Goal: Find specific page/section: Find specific page/section

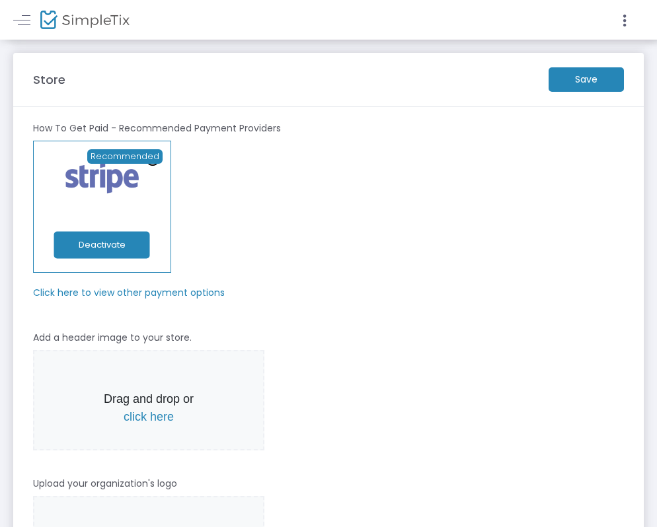
click at [35, 20] on span at bounding box center [29, 19] width 24 height 13
click at [13, 15] on link at bounding box center [21, 19] width 17 height 17
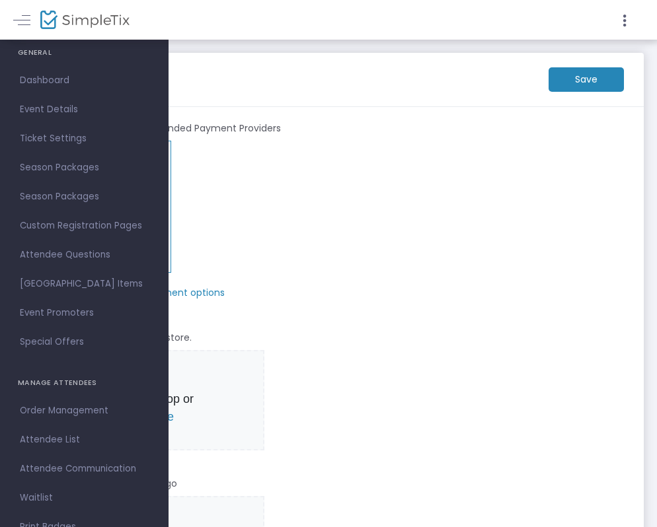
click at [362, 100] on m-panel-header "Store Save" at bounding box center [328, 80] width 631 height 54
click at [110, 113] on span "Event Details" at bounding box center [84, 109] width 129 height 17
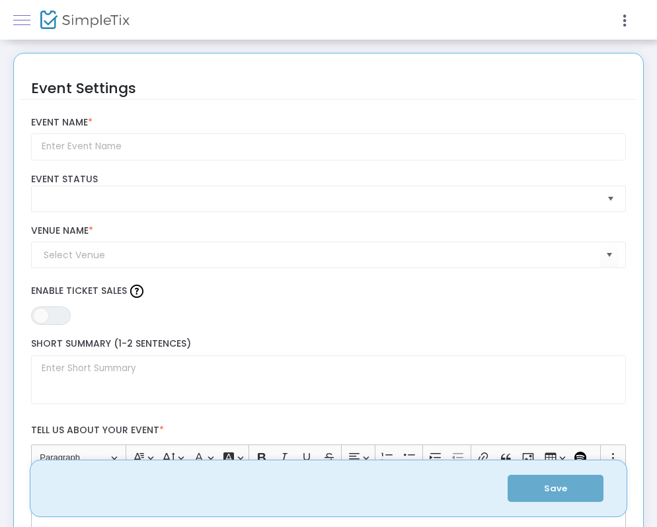
click at [24, 20] on span at bounding box center [21, 20] width 17 height 1
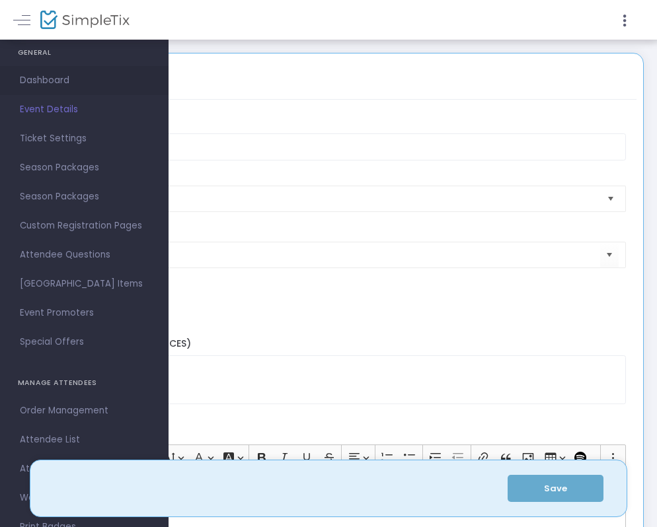
click at [67, 83] on span "Dashboard" at bounding box center [84, 80] width 129 height 17
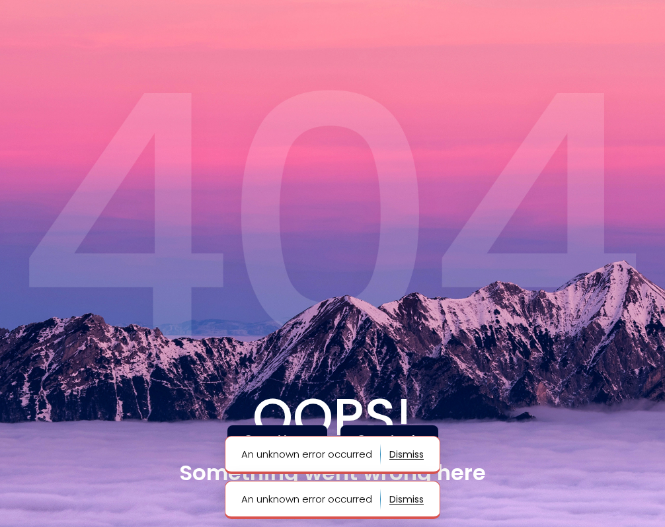
click at [297, 428] on m-button "Go to Home" at bounding box center [277, 440] width 100 height 29
